Goal: Navigation & Orientation: Find specific page/section

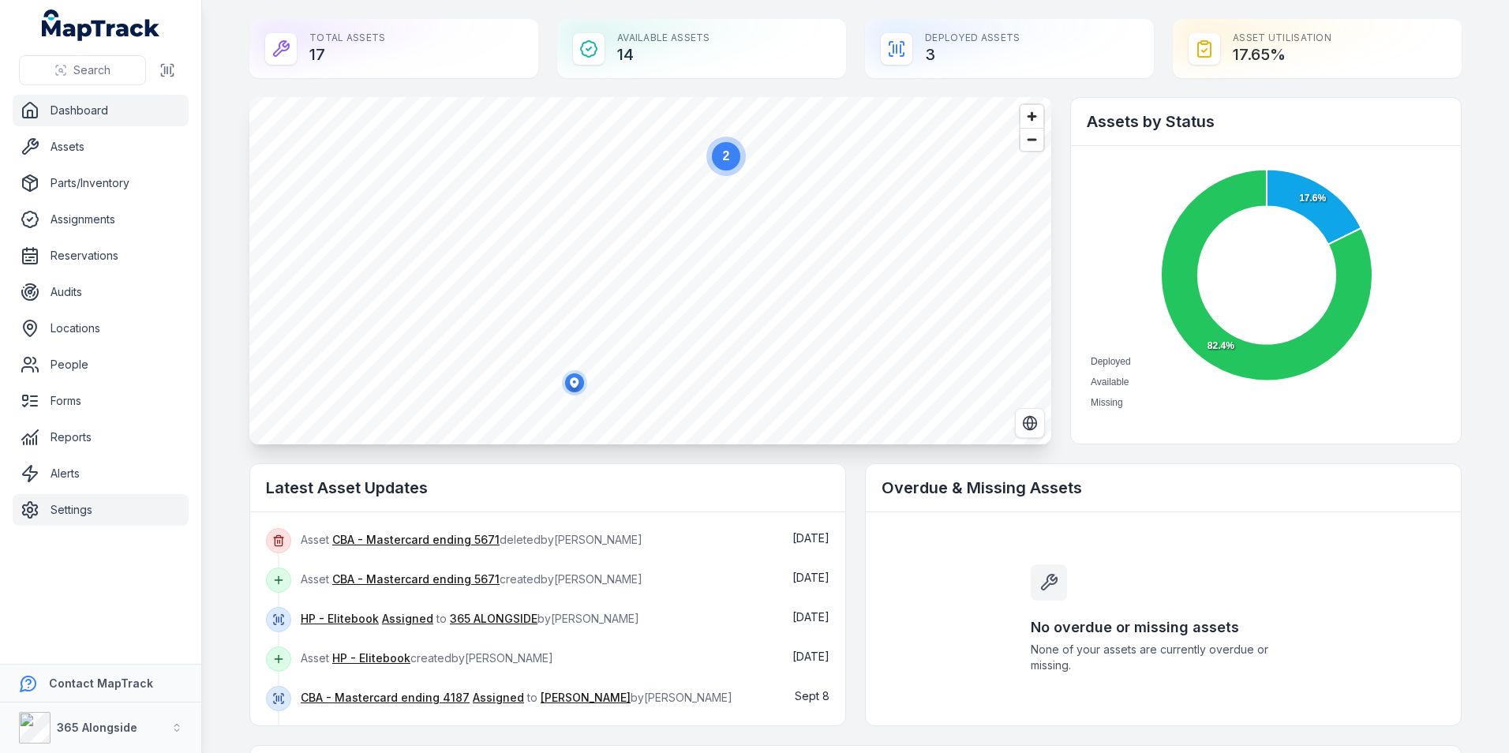
click at [125, 515] on link "Settings" at bounding box center [101, 510] width 176 height 32
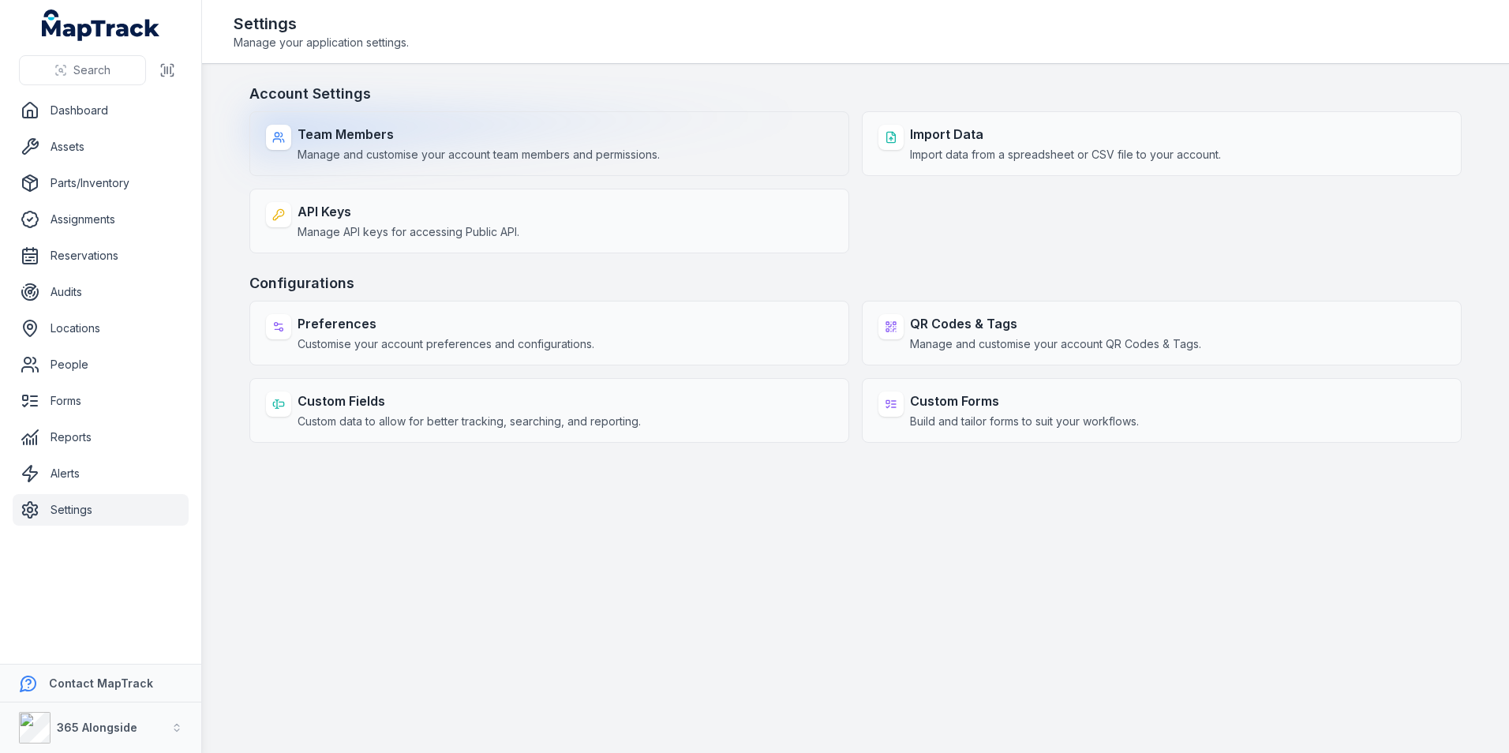
click at [509, 174] on div "Team Members Manage and customise your account team members and permissions." at bounding box center [549, 143] width 600 height 65
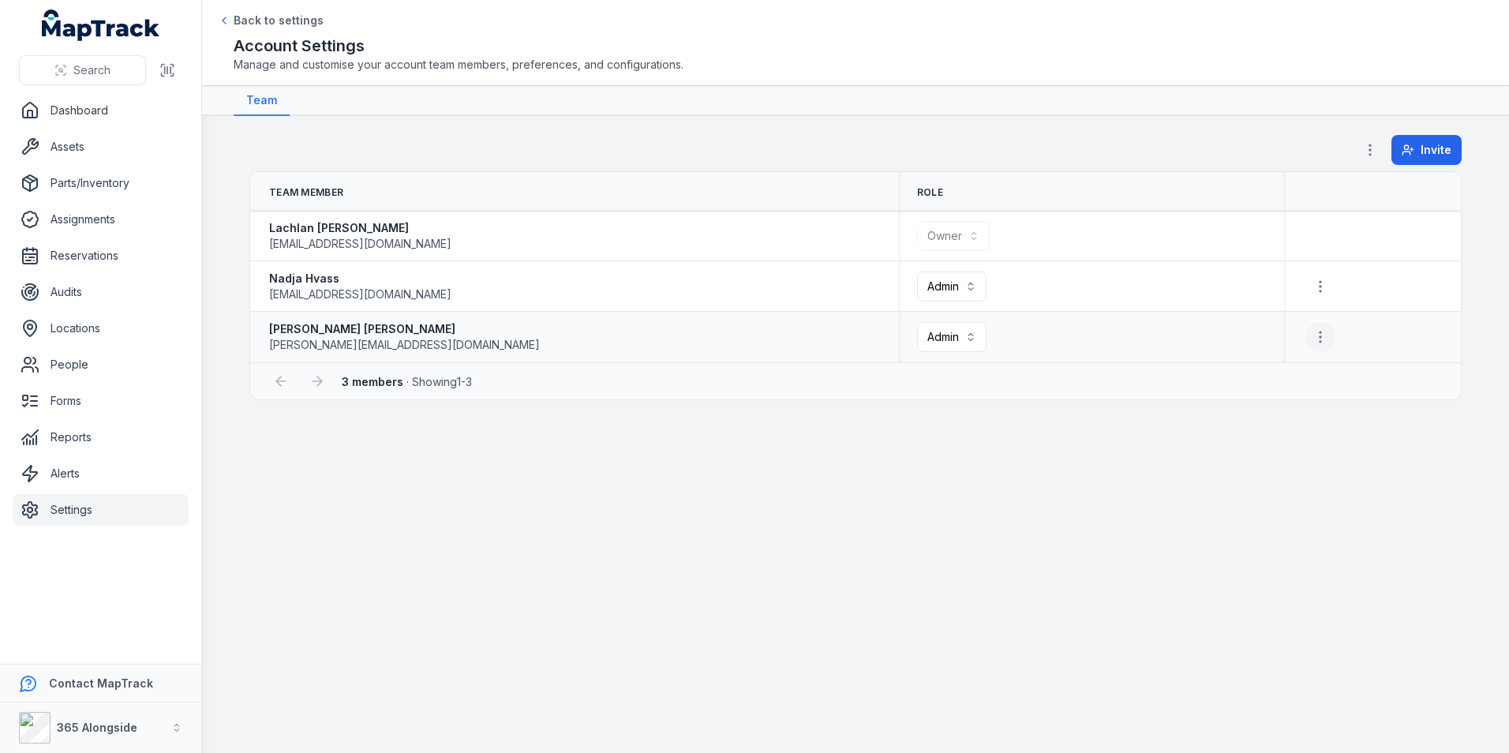
click at [1315, 339] on icon "button" at bounding box center [1321, 337] width 16 height 16
drag, startPoint x: 100, startPoint y: 146, endPoint x: 80, endPoint y: 146, distance: 20.5
click at [100, 146] on div "**********" at bounding box center [754, 376] width 1509 height 753
click at [76, 146] on link "Assets" at bounding box center [101, 147] width 176 height 32
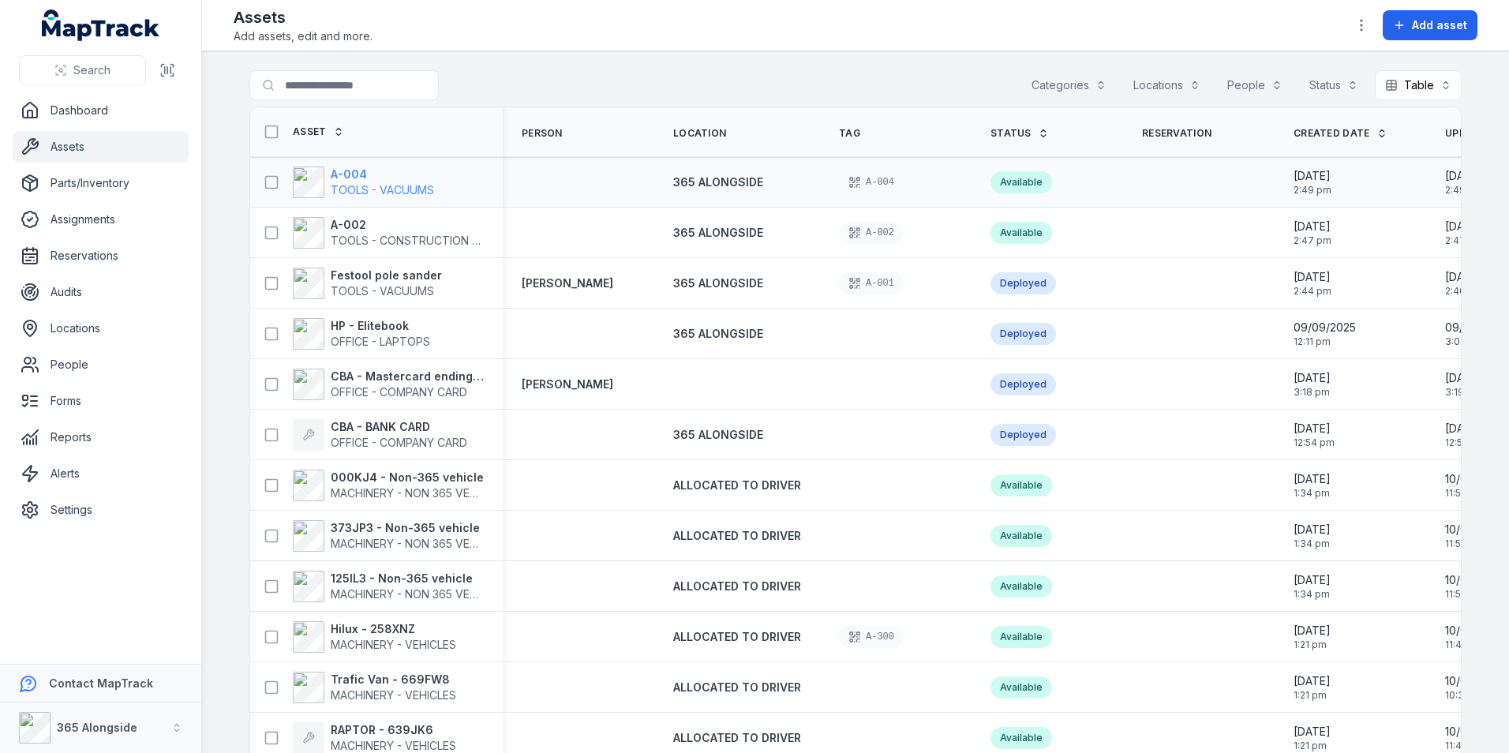
click at [379, 185] on span "TOOLS - VACUUMS" at bounding box center [382, 189] width 103 height 13
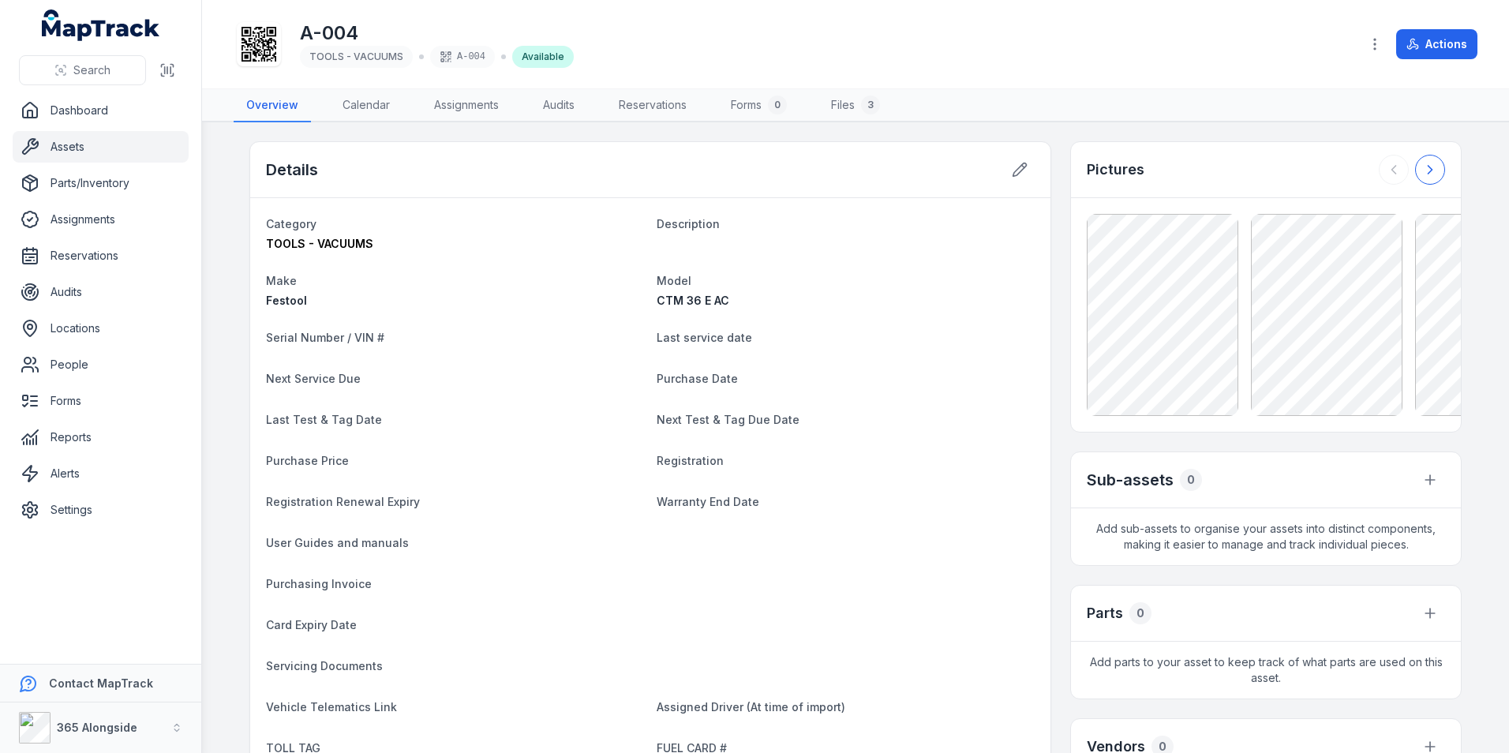
click at [1428, 162] on icon at bounding box center [1430, 170] width 16 height 16
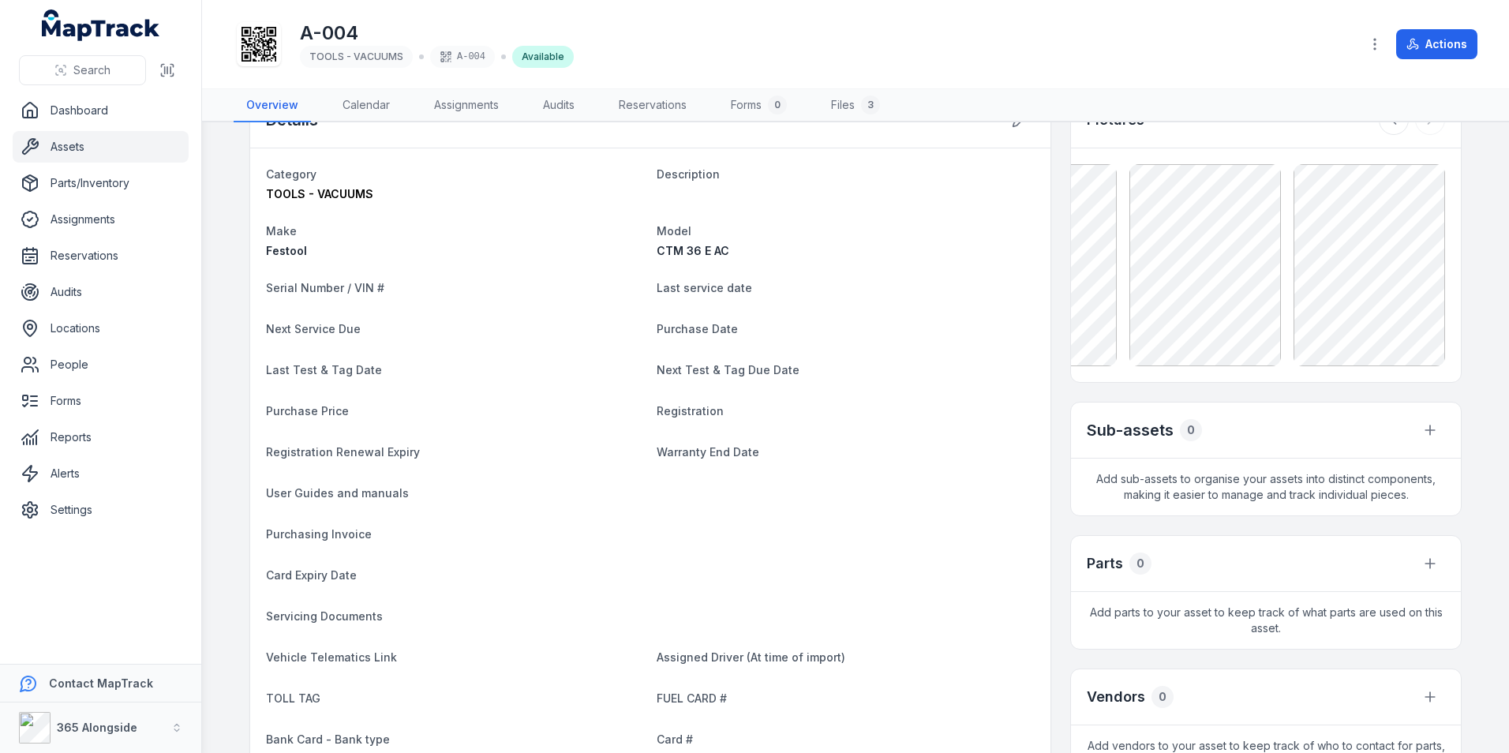
scroll to position [36, 0]
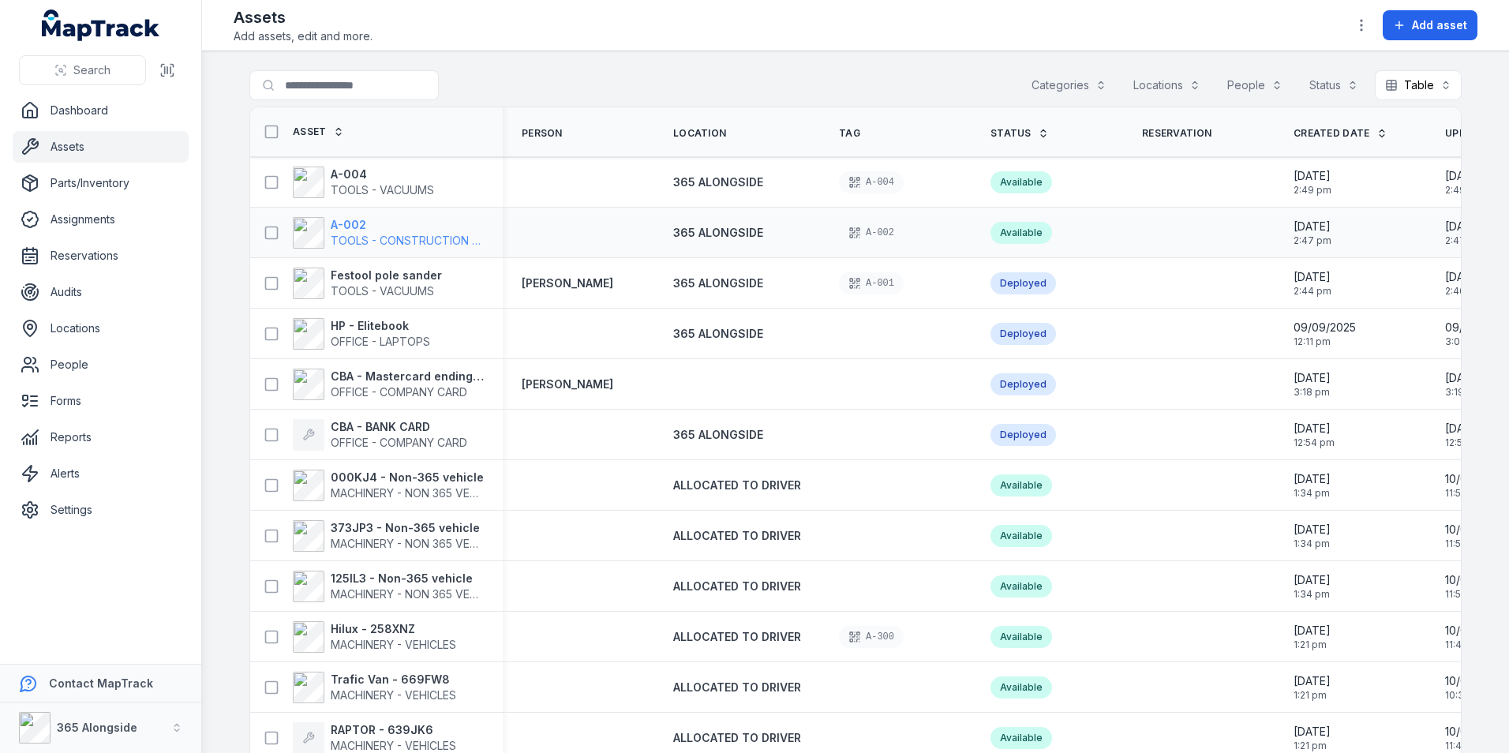
click at [392, 234] on span "TOOLS - CONSTRUCTION GENERAL (ACRO PROPS, HAND TOOLS, ETC)" at bounding box center [520, 240] width 379 height 13
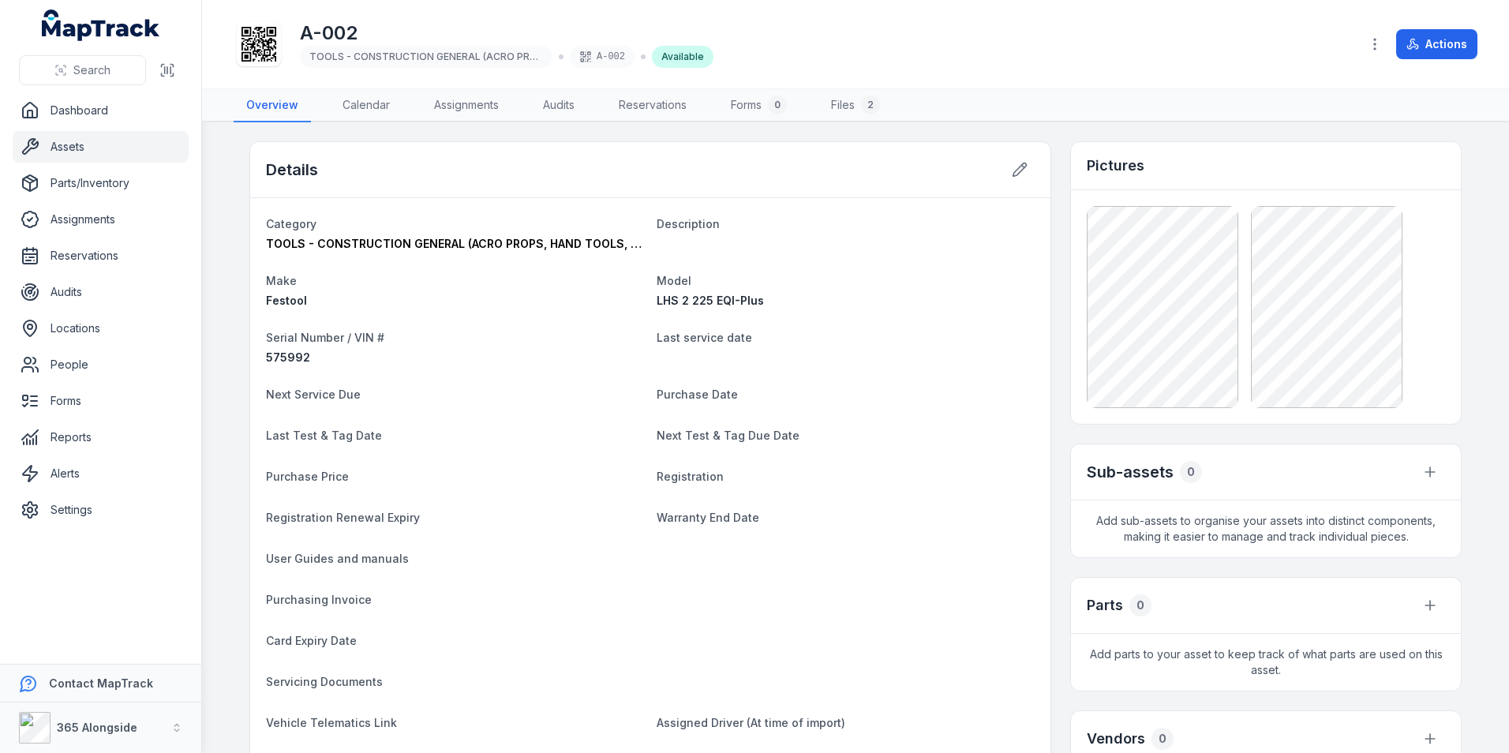
click at [93, 142] on link "Assets" at bounding box center [101, 147] width 176 height 32
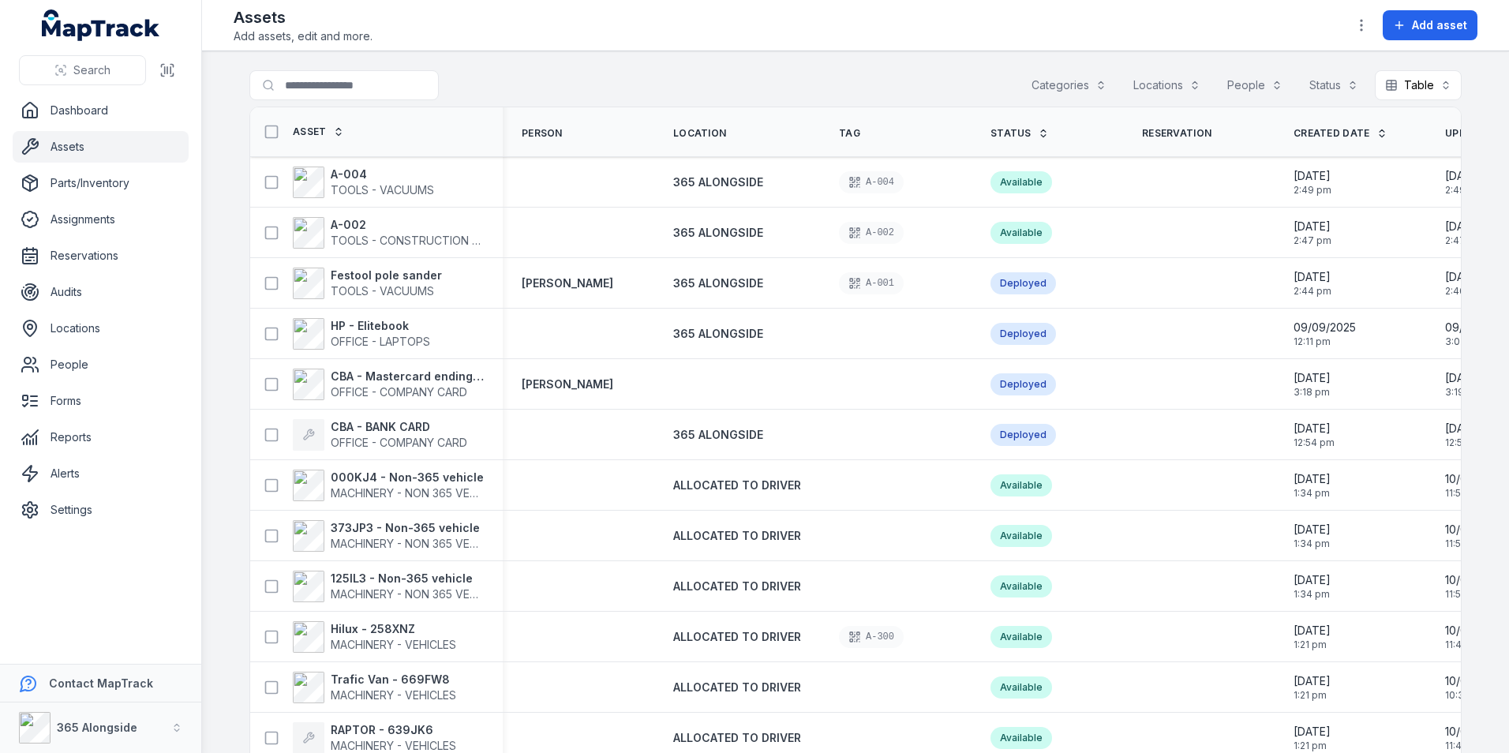
click at [1012, 133] on span "Status" at bounding box center [1011, 133] width 41 height 13
